Goal: Find specific fact: Find specific fact

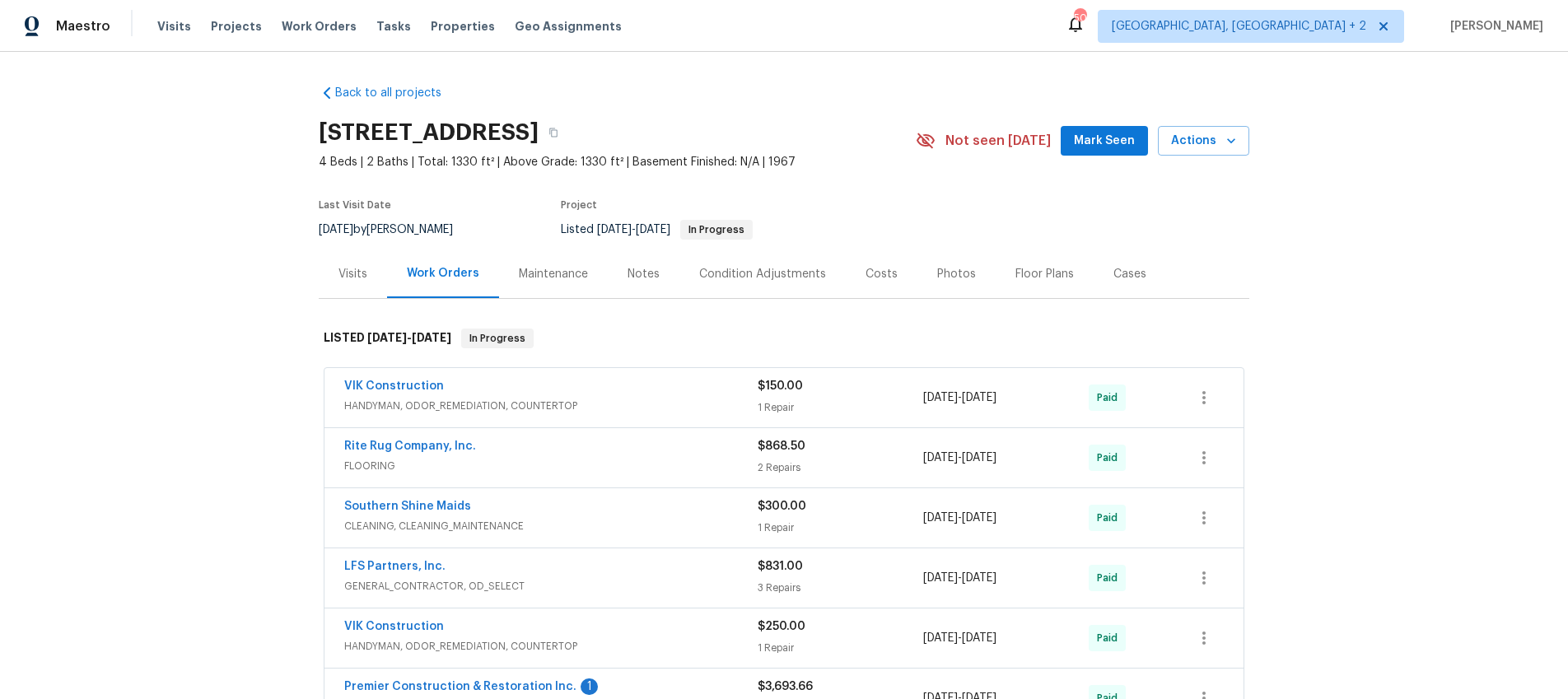
click at [360, 274] on div "Visits" at bounding box center [353, 273] width 29 height 17
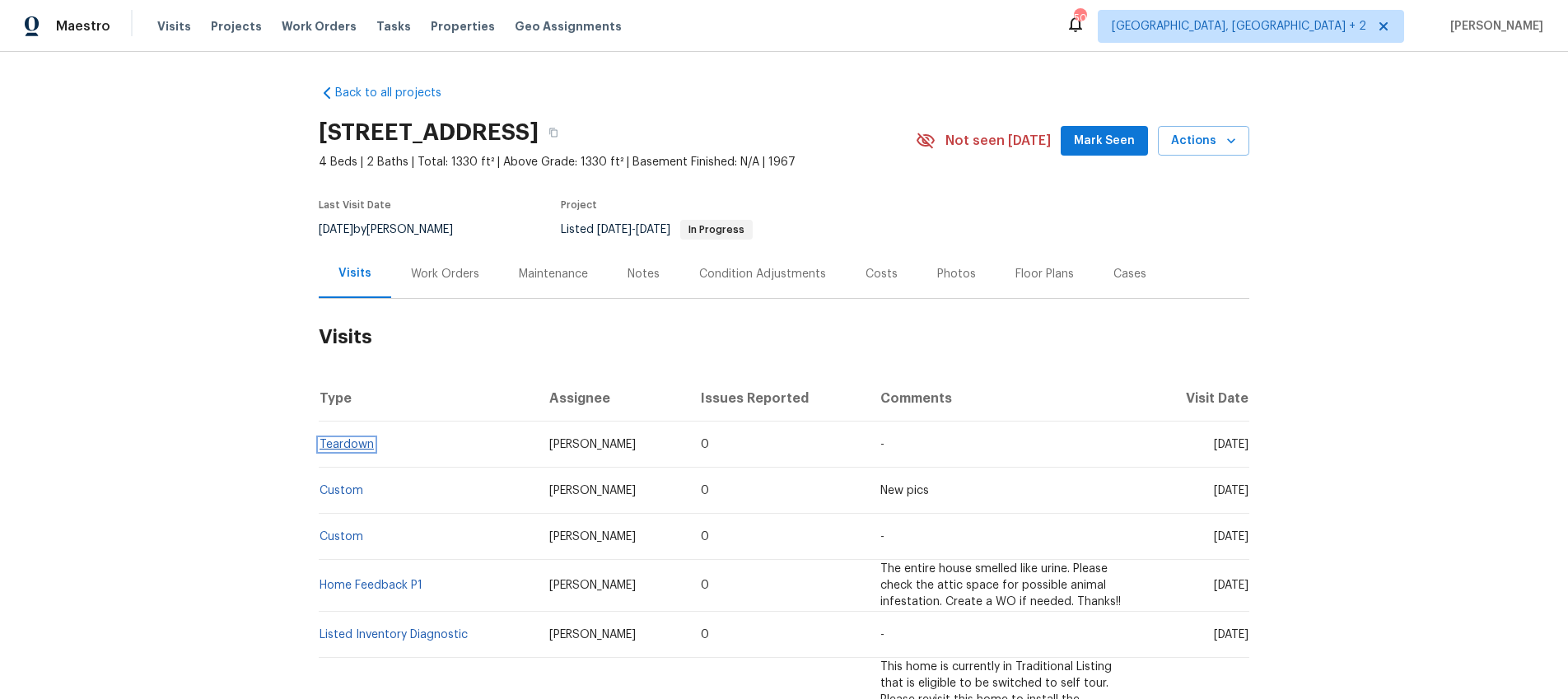
click at [340, 442] on link "Teardown" at bounding box center [347, 444] width 55 height 12
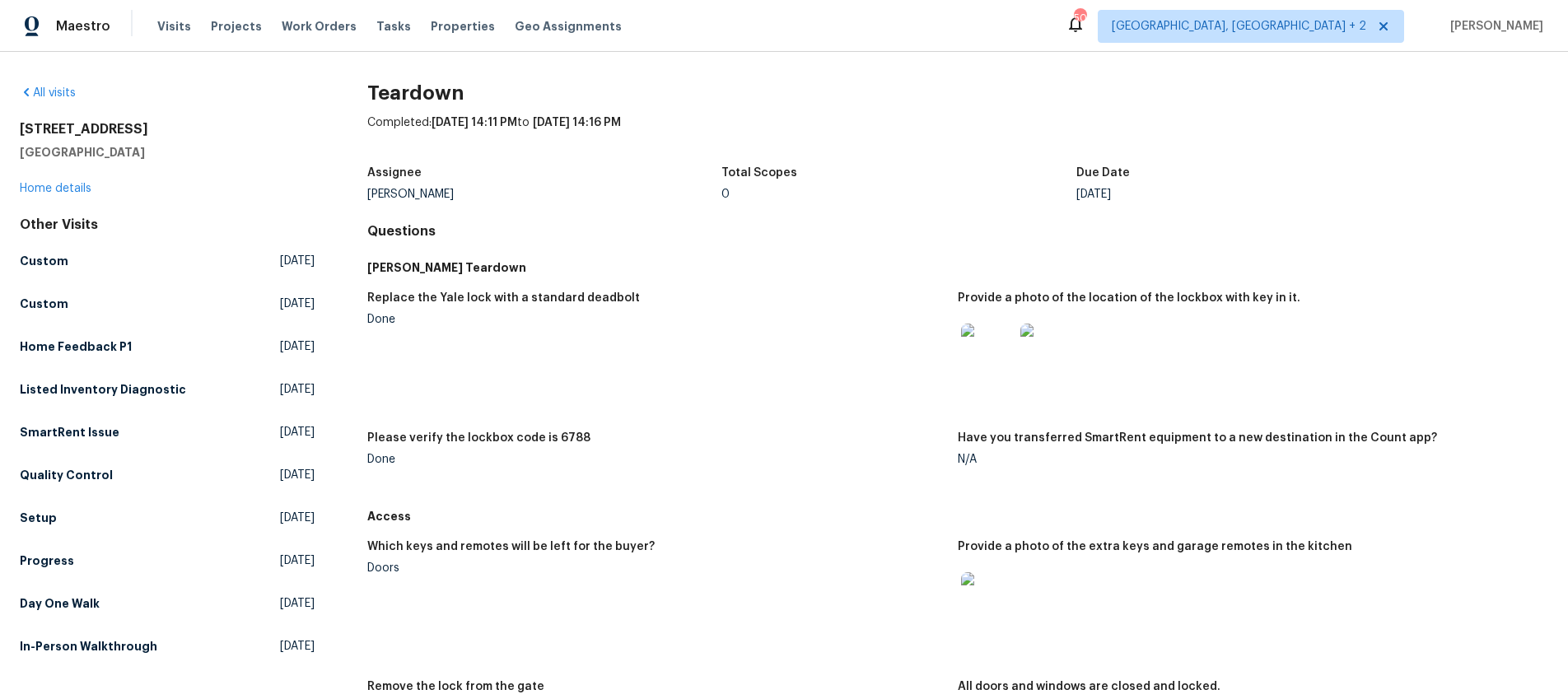
click at [996, 364] on img at bounding box center [988, 350] width 53 height 53
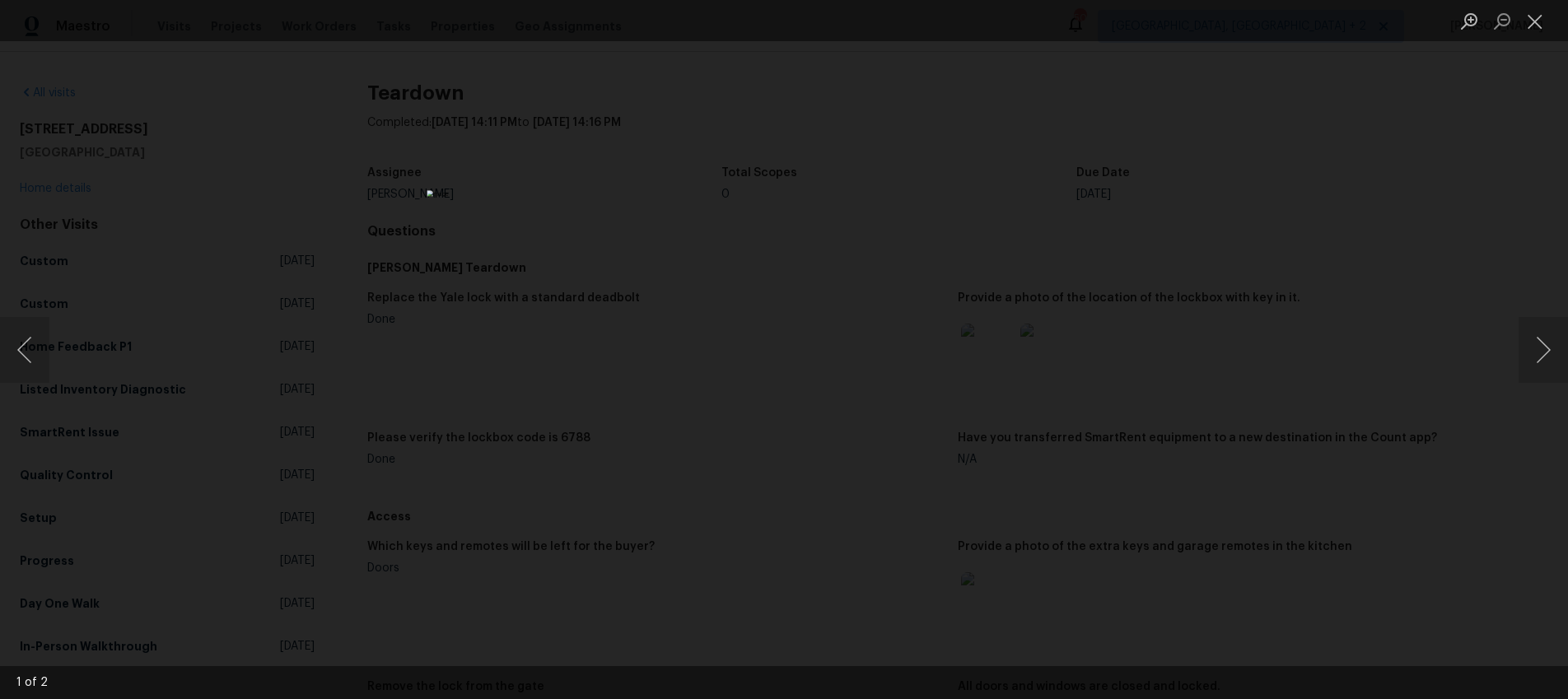
click at [1057, 363] on div "Lightbox" at bounding box center [784, 350] width 1568 height 699
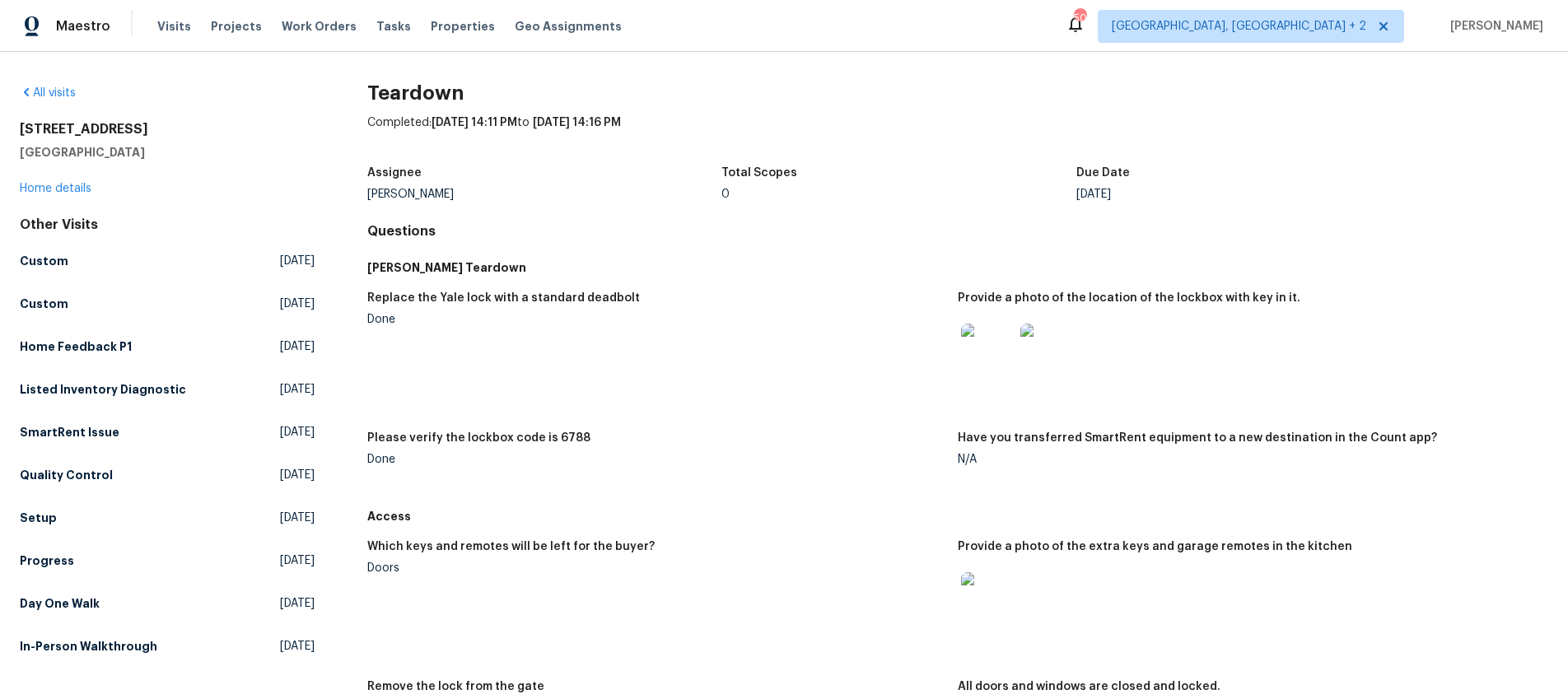
click at [1057, 361] on img at bounding box center [1047, 350] width 53 height 53
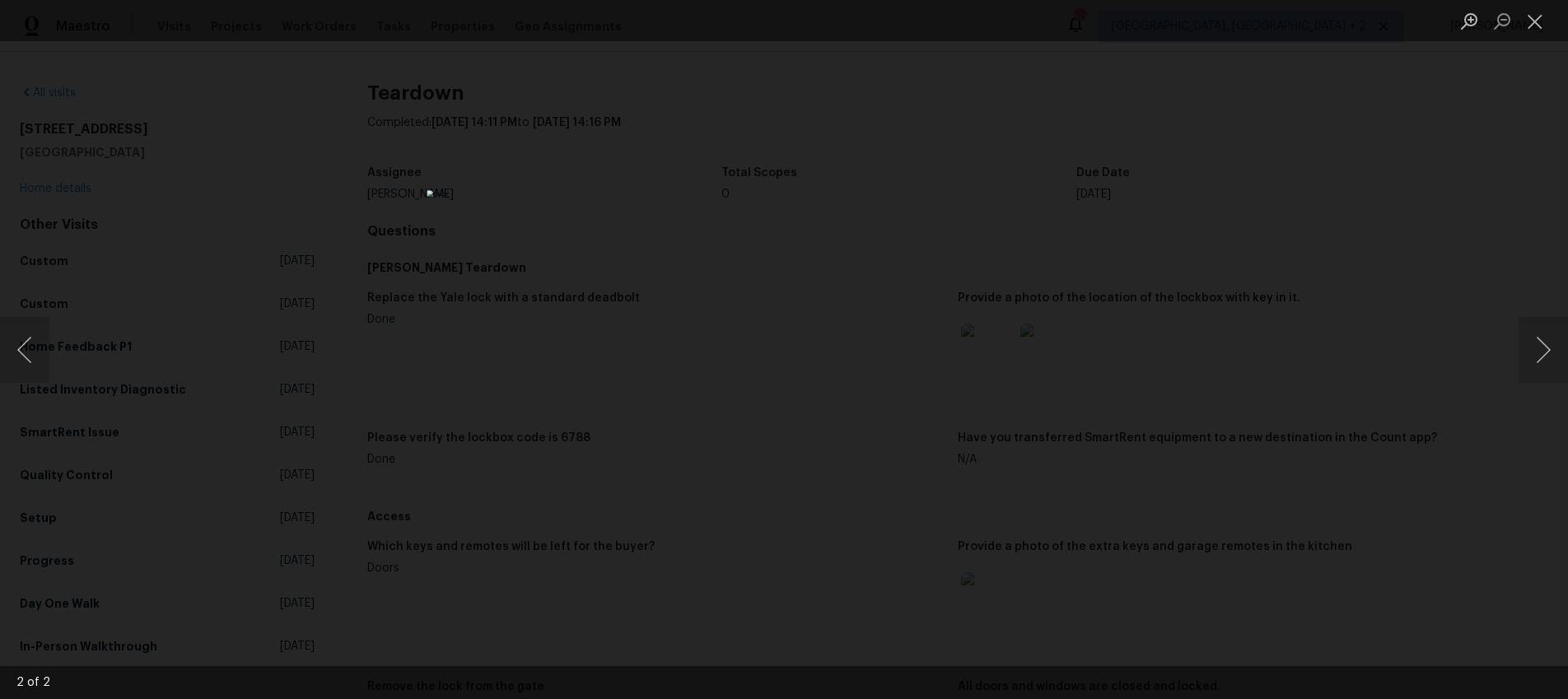
click at [1038, 530] on div "Lightbox" at bounding box center [784, 350] width 1568 height 699
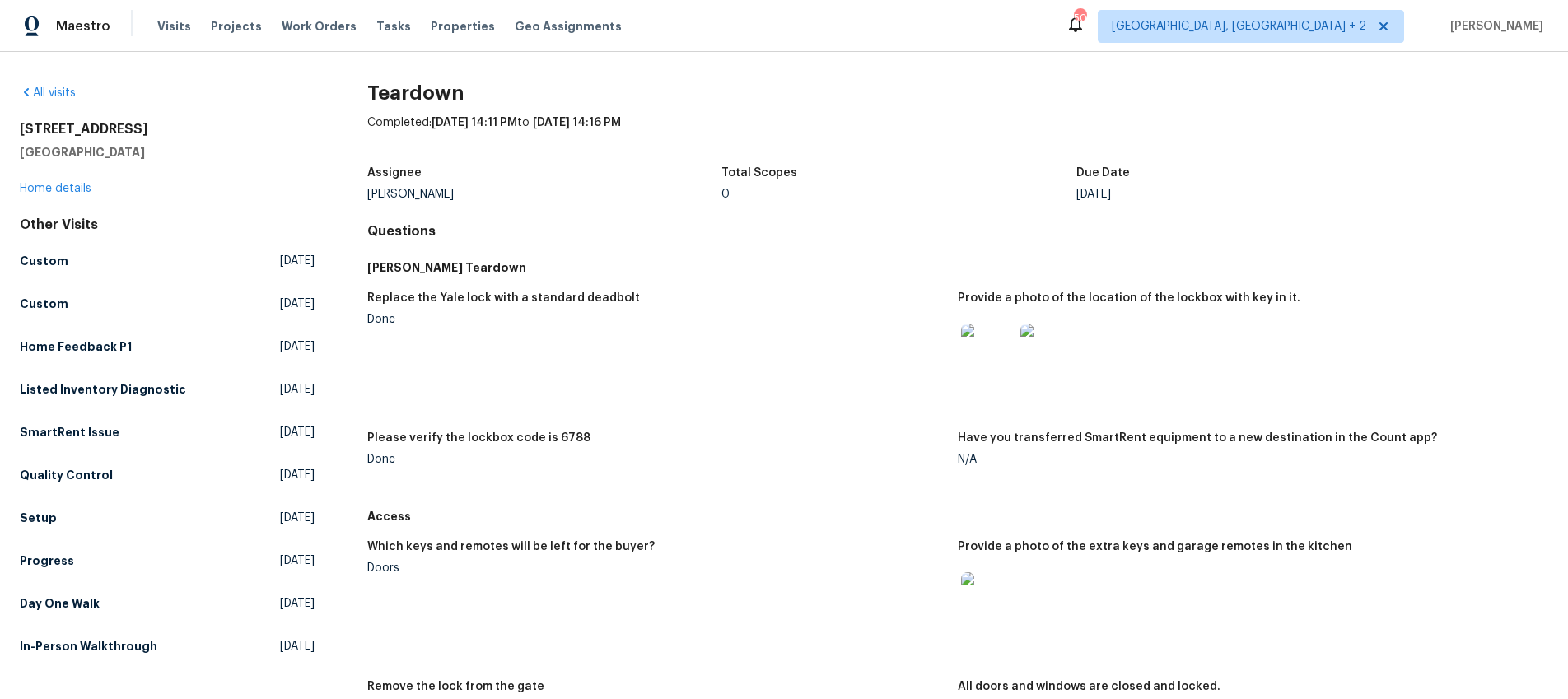
click at [980, 612] on img at bounding box center [988, 598] width 53 height 53
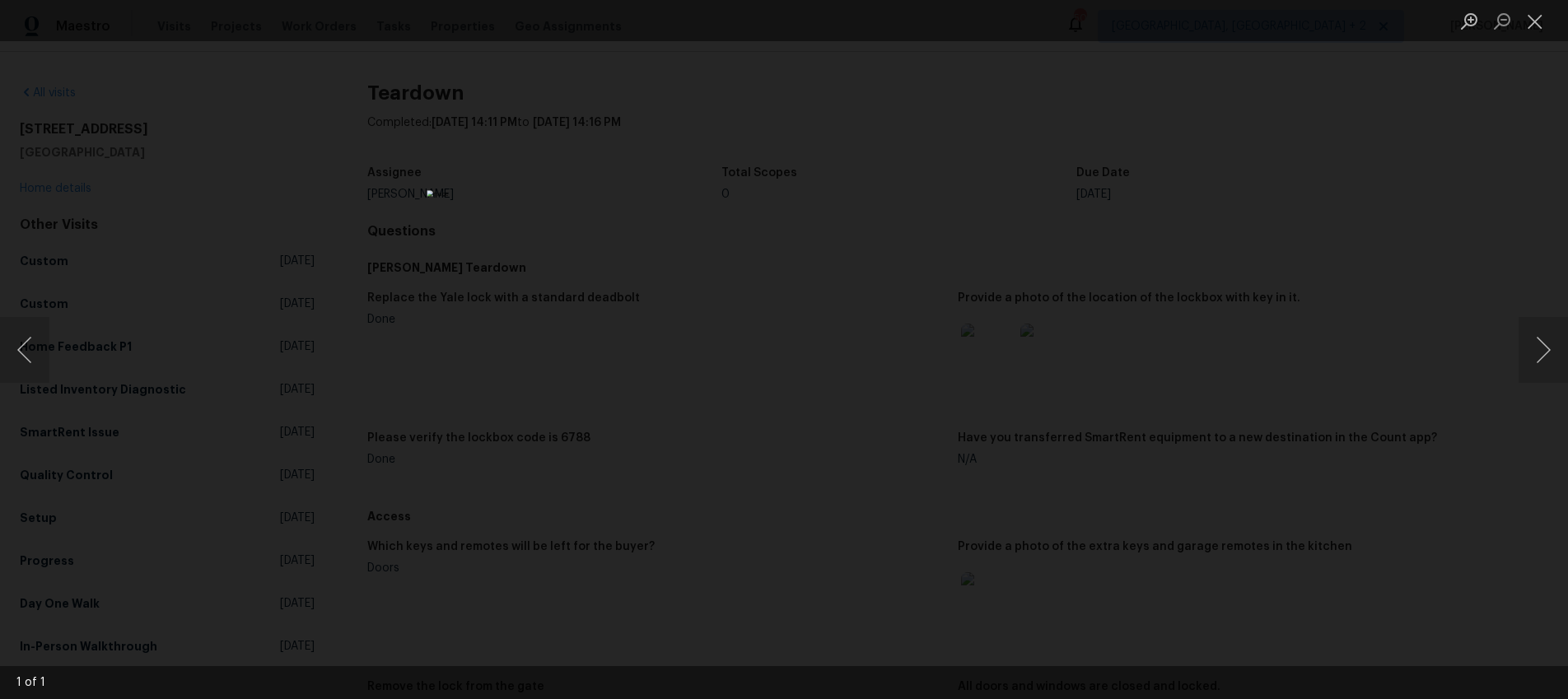
click at [1106, 472] on div "Lightbox" at bounding box center [784, 350] width 1568 height 699
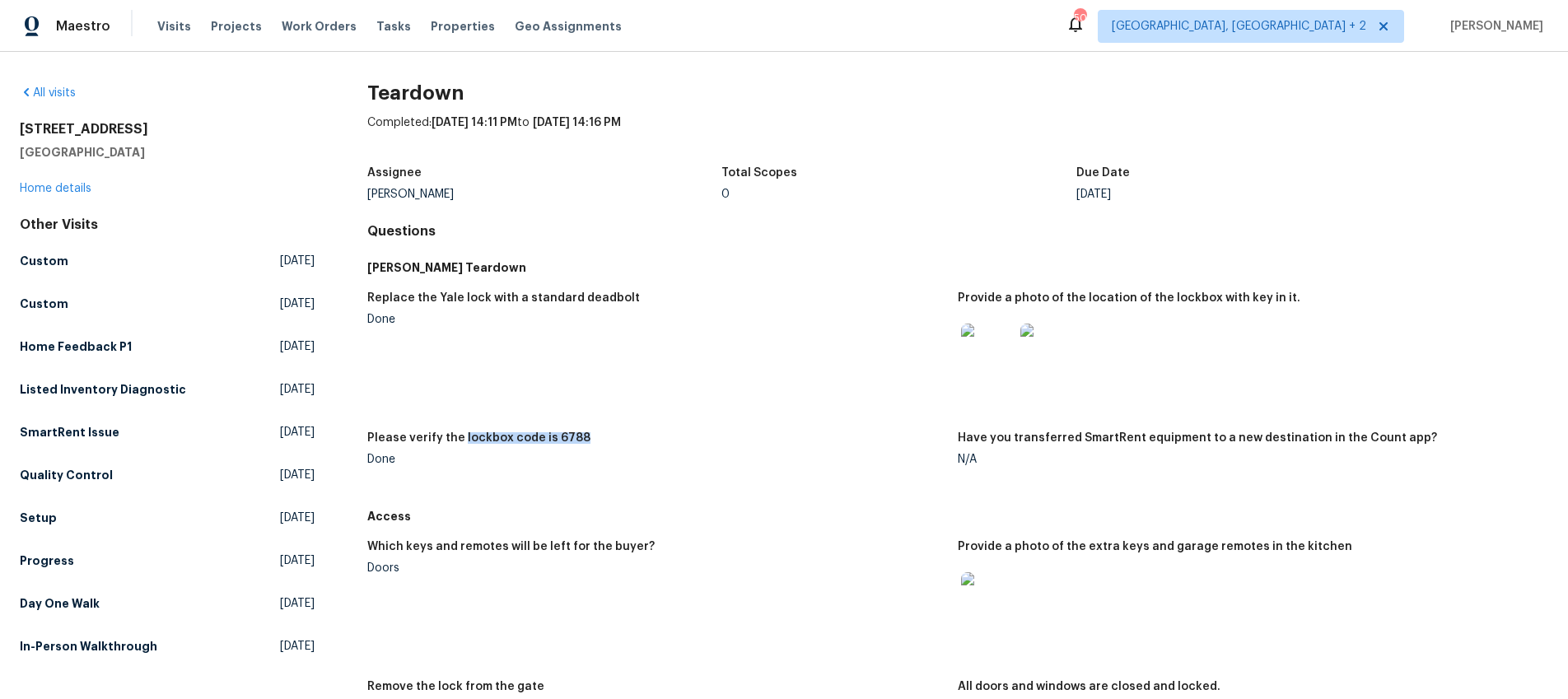
drag, startPoint x: 579, startPoint y: 435, endPoint x: 459, endPoint y: 437, distance: 120.0
click at [459, 437] on div "Please verify the lockbox code is 6788" at bounding box center [656, 443] width 577 height 21
copy h5 "lockbox code is 6788"
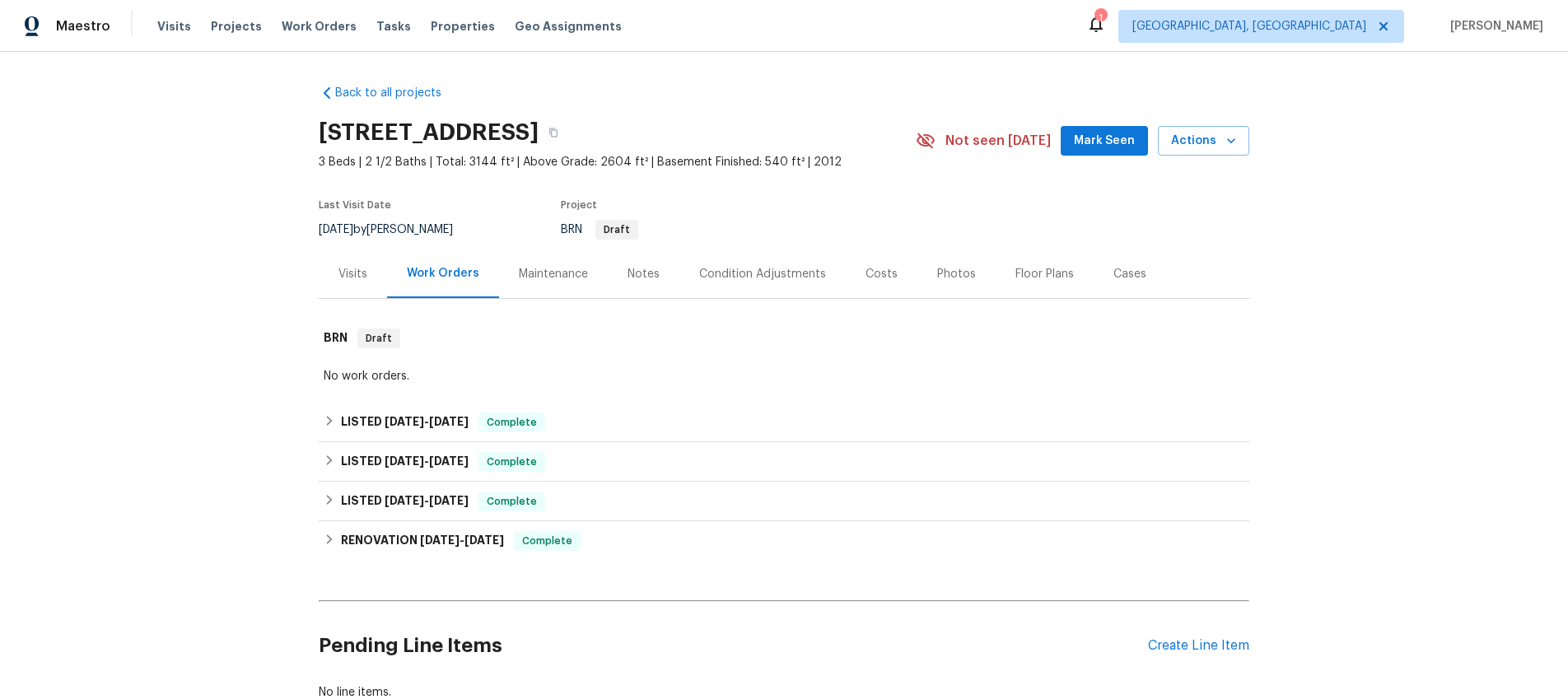
click at [360, 275] on div "Visits" at bounding box center [353, 273] width 29 height 17
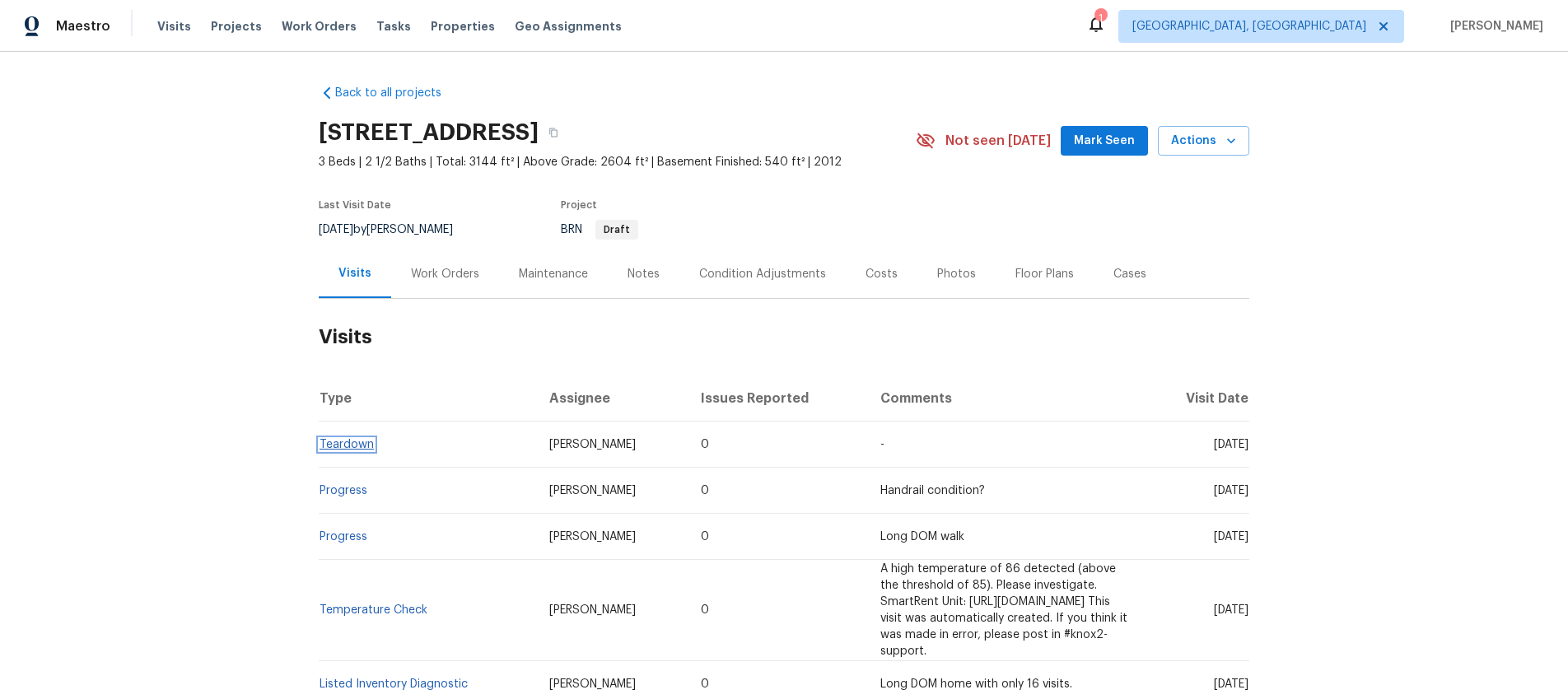
click at [355, 447] on link "Teardown" at bounding box center [347, 444] width 55 height 12
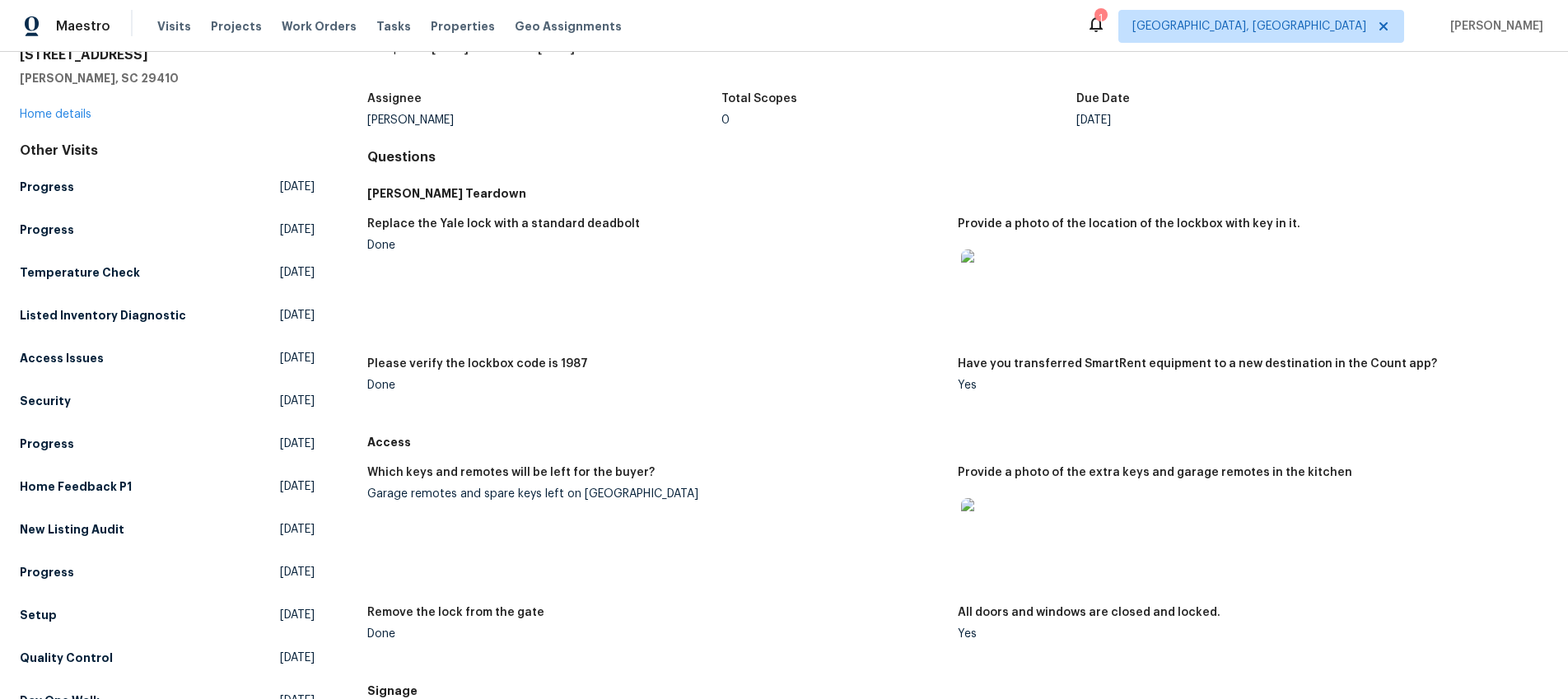
scroll to position [68, 0]
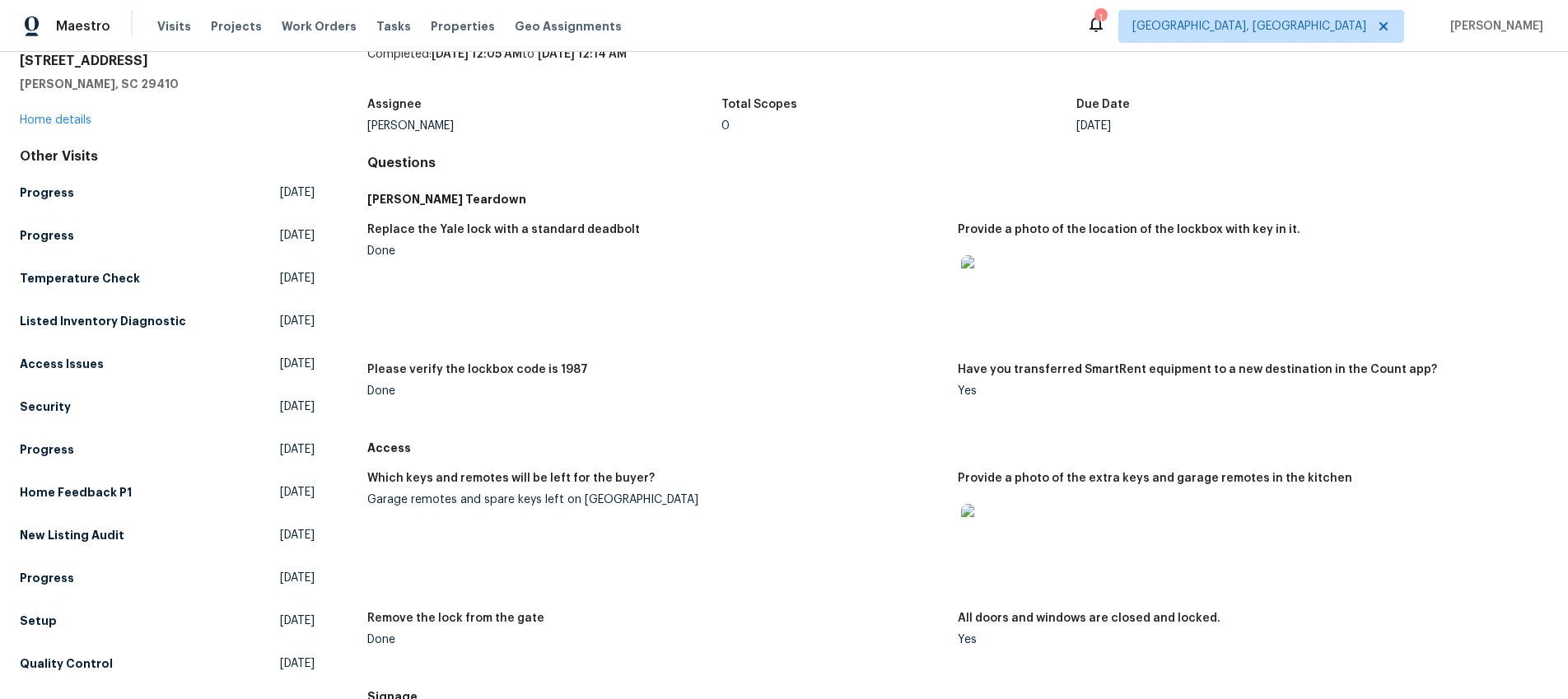
click at [968, 536] on img at bounding box center [988, 530] width 53 height 53
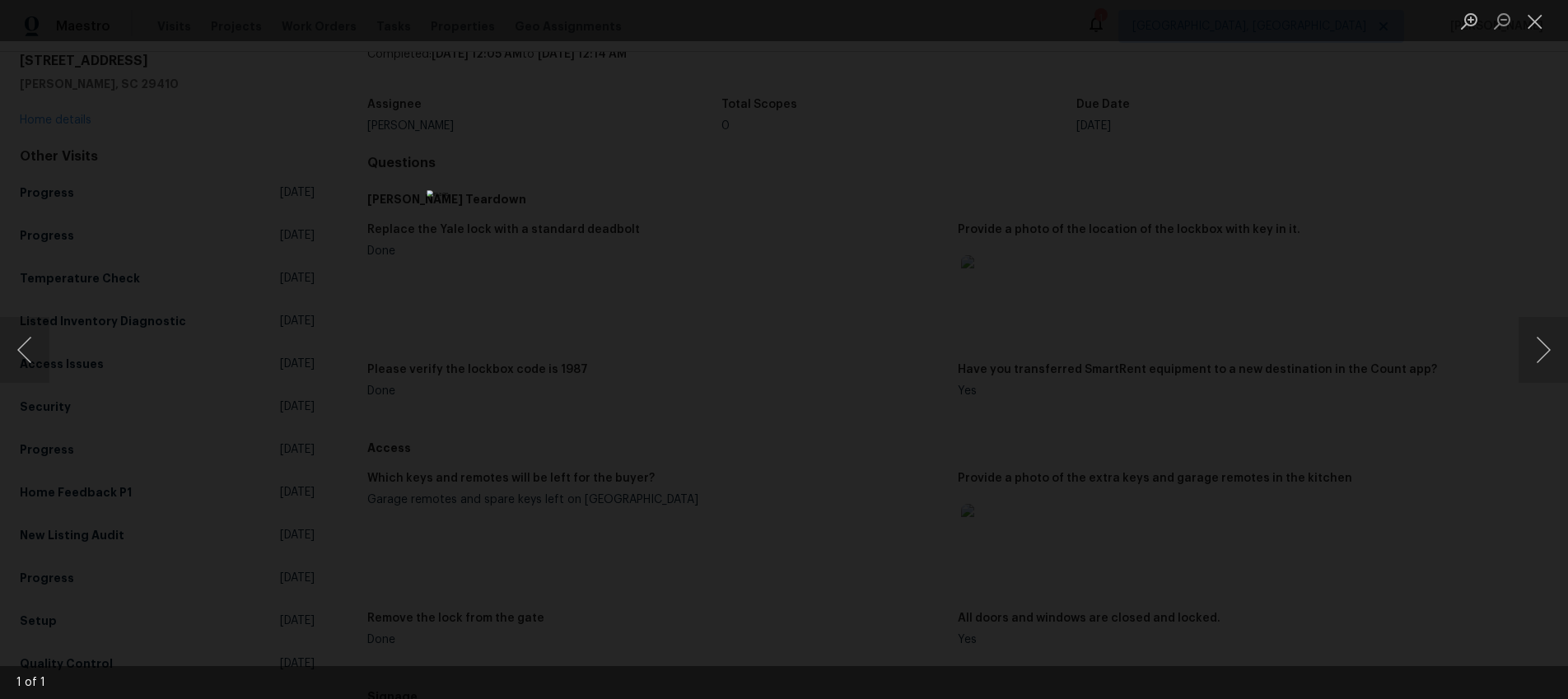
click at [1148, 579] on div "Lightbox" at bounding box center [784, 350] width 1568 height 699
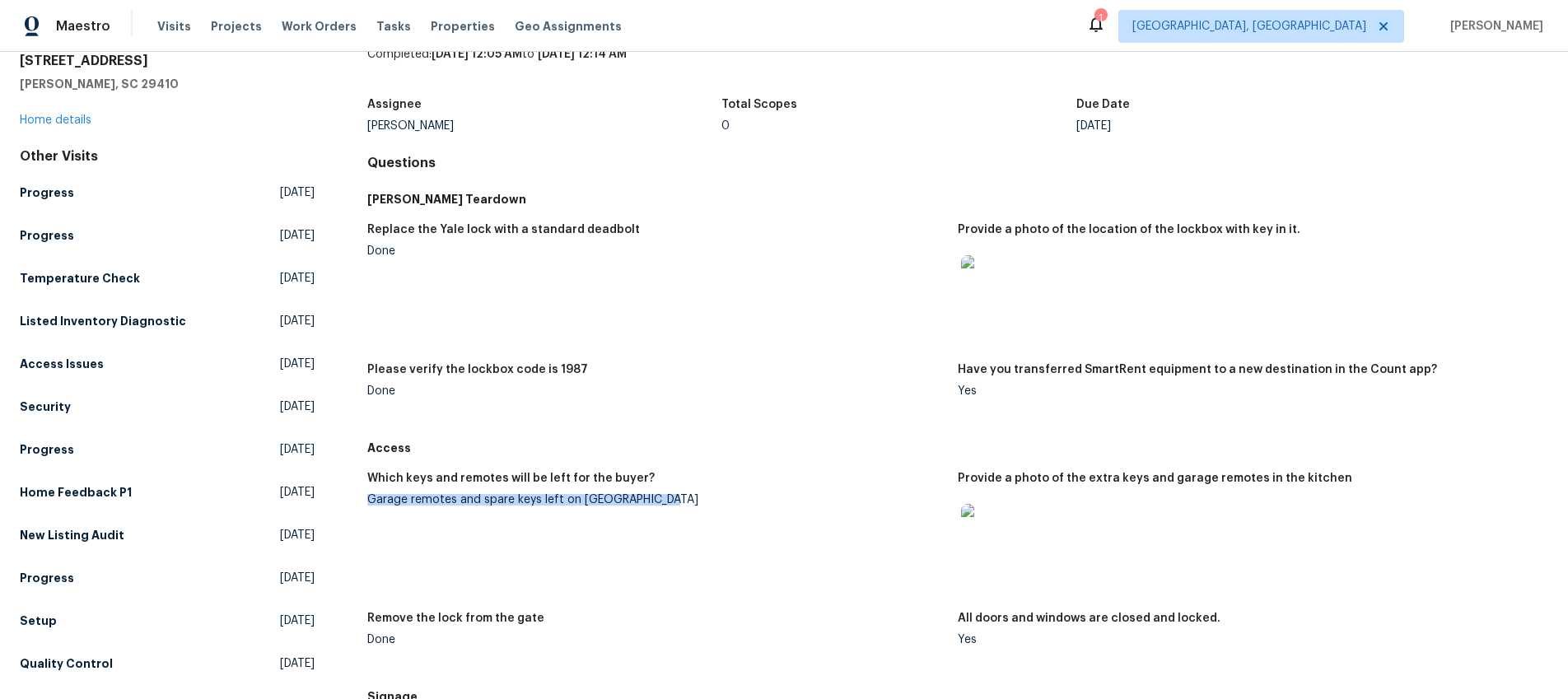
drag, startPoint x: 657, startPoint y: 500, endPoint x: 368, endPoint y: 496, distance: 289.0
click at [368, 496] on div "Garage remotes and spare keys left on kitchen island" at bounding box center [656, 500] width 577 height 12
copy div "Garage remotes and spare keys left on kitchen island"
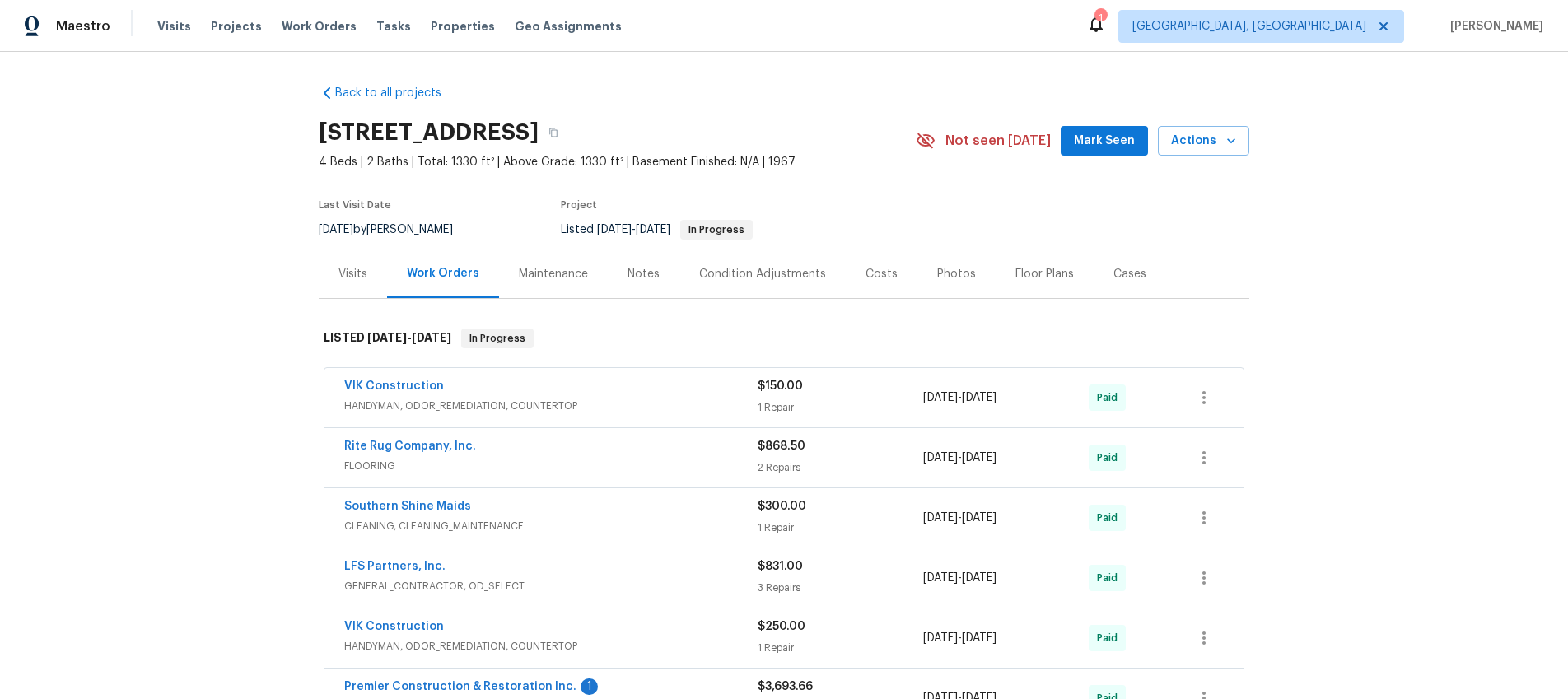
click at [350, 275] on div "Visits" at bounding box center [353, 273] width 29 height 17
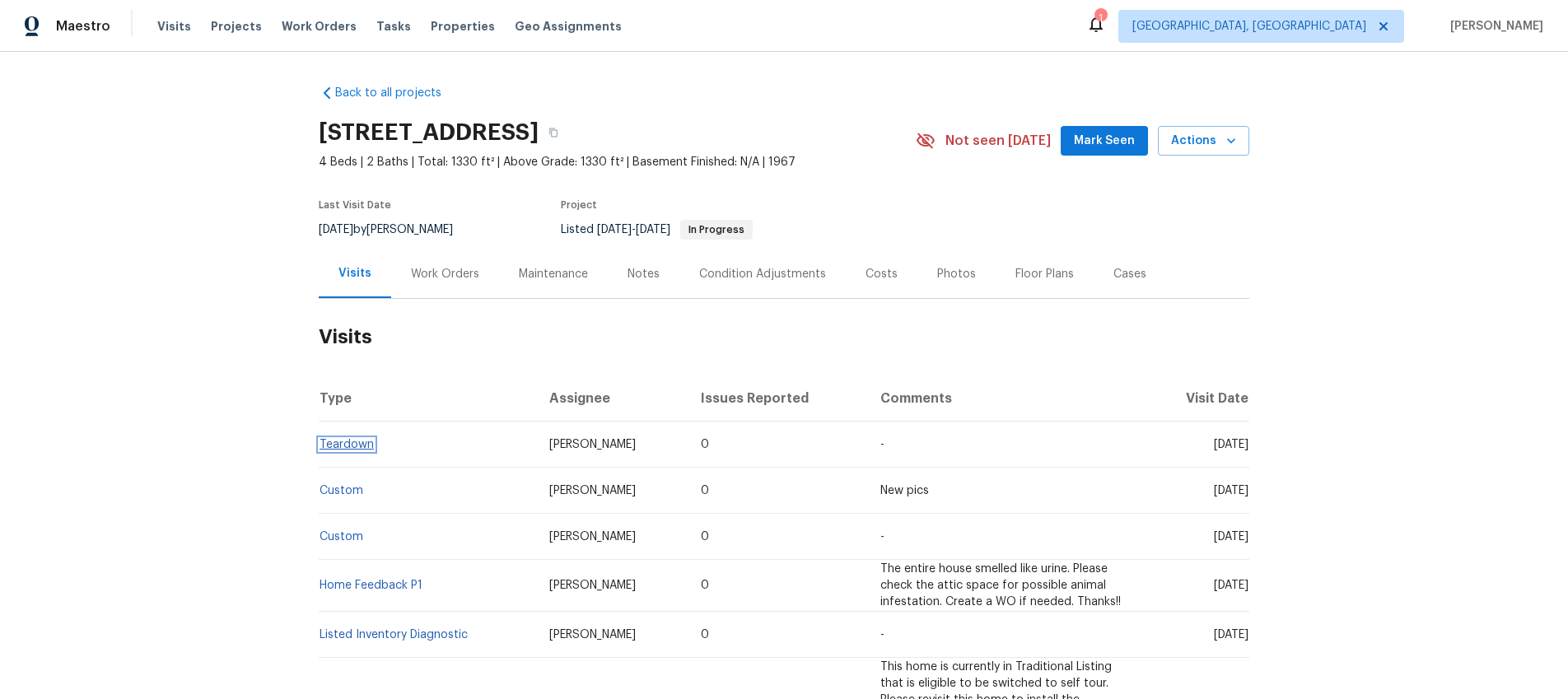
click at [358, 448] on link "Teardown" at bounding box center [347, 444] width 55 height 12
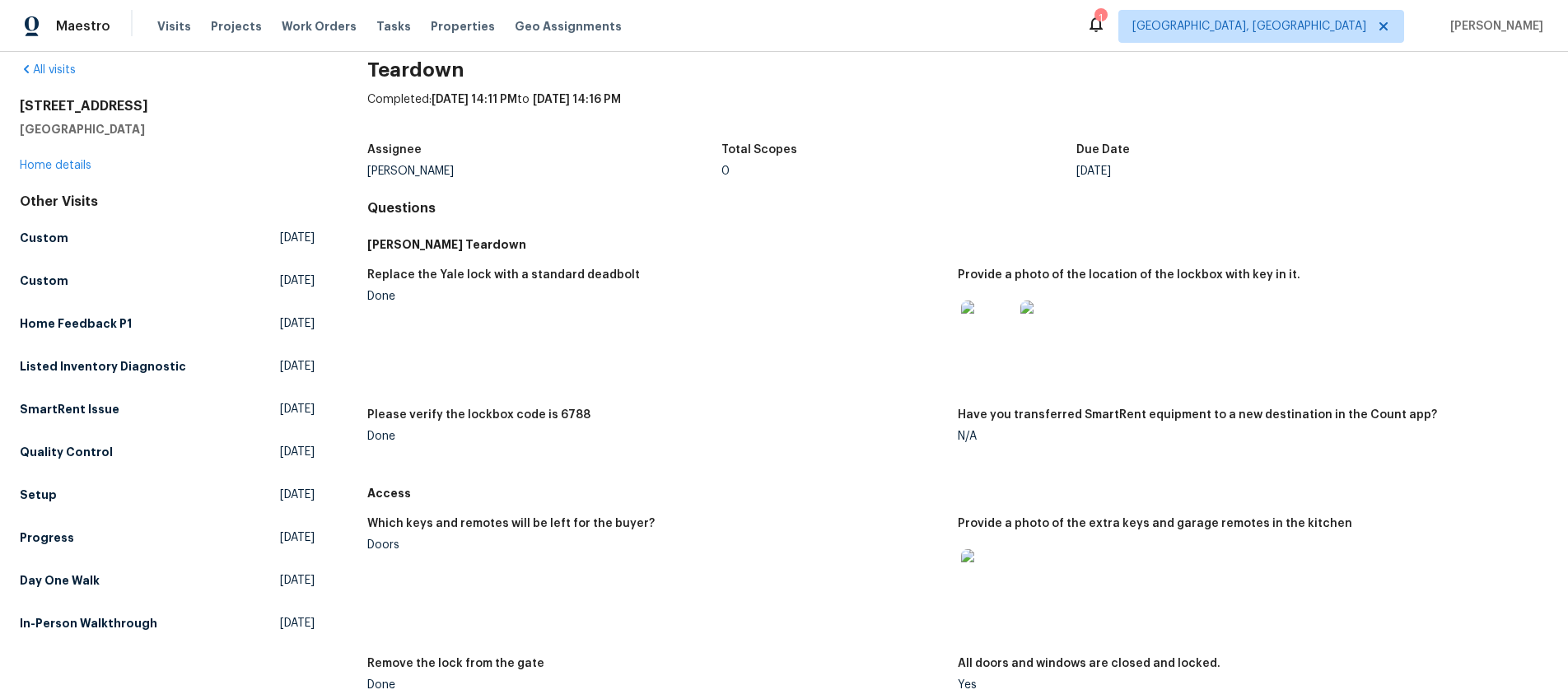
scroll to position [24, 0]
click at [984, 573] on img at bounding box center [988, 574] width 53 height 53
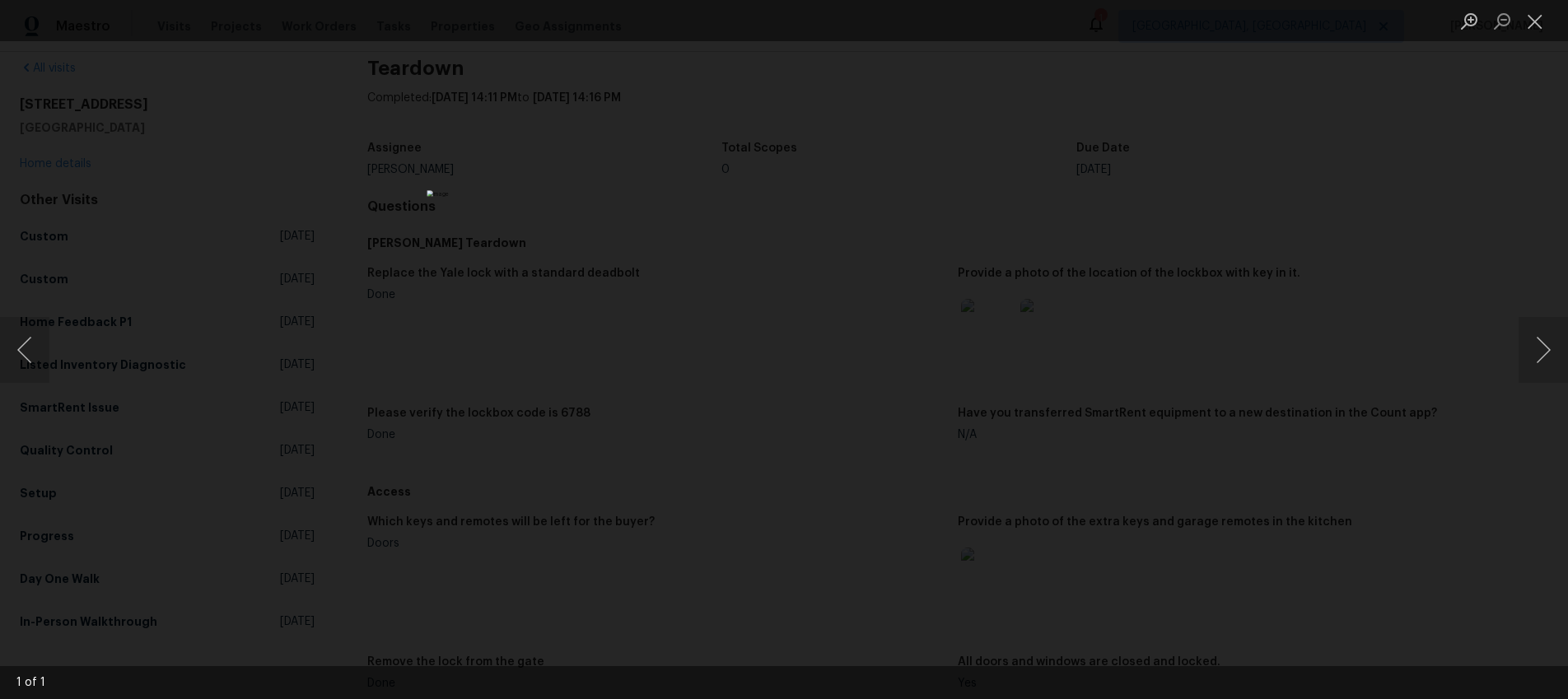
click at [1073, 483] on div "Lightbox" at bounding box center [784, 350] width 1568 height 699
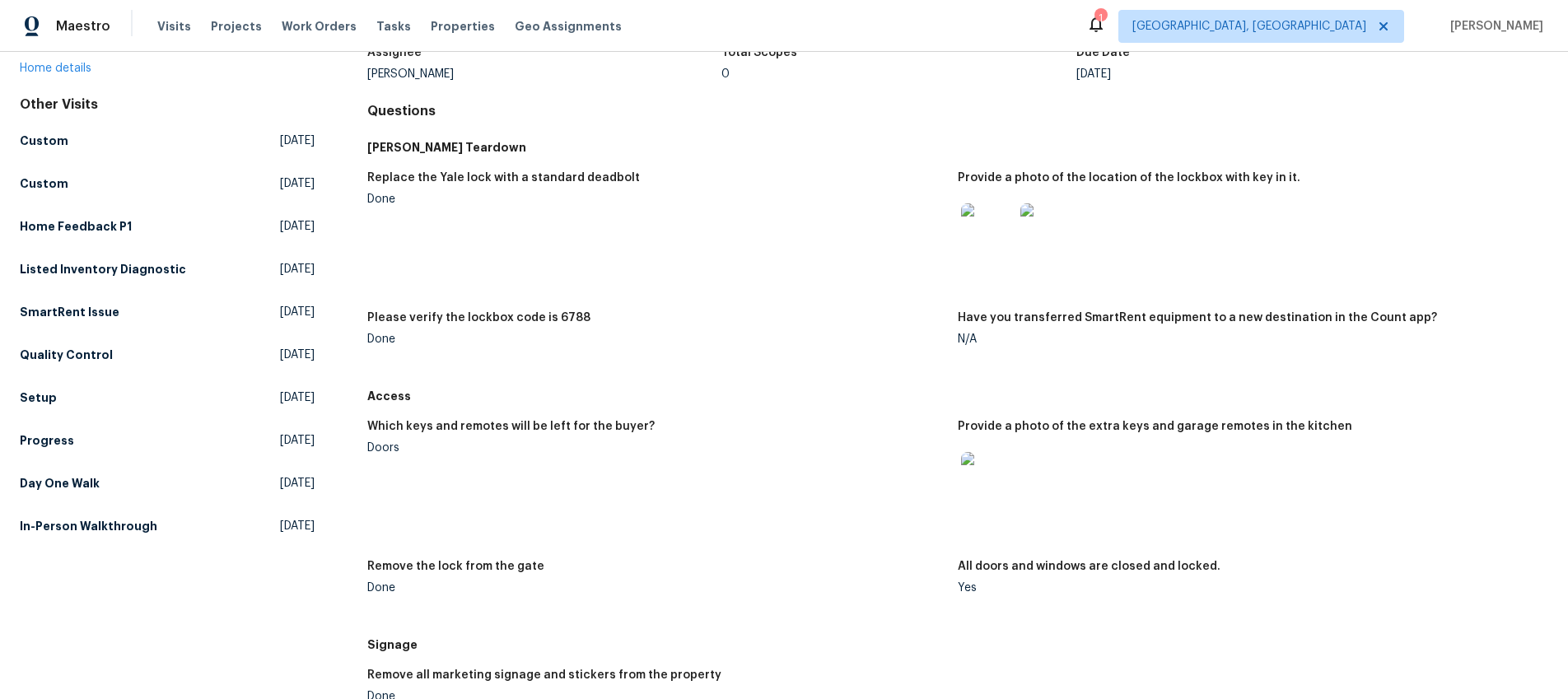
scroll to position [198, 0]
